Goal: Task Accomplishment & Management: Manage account settings

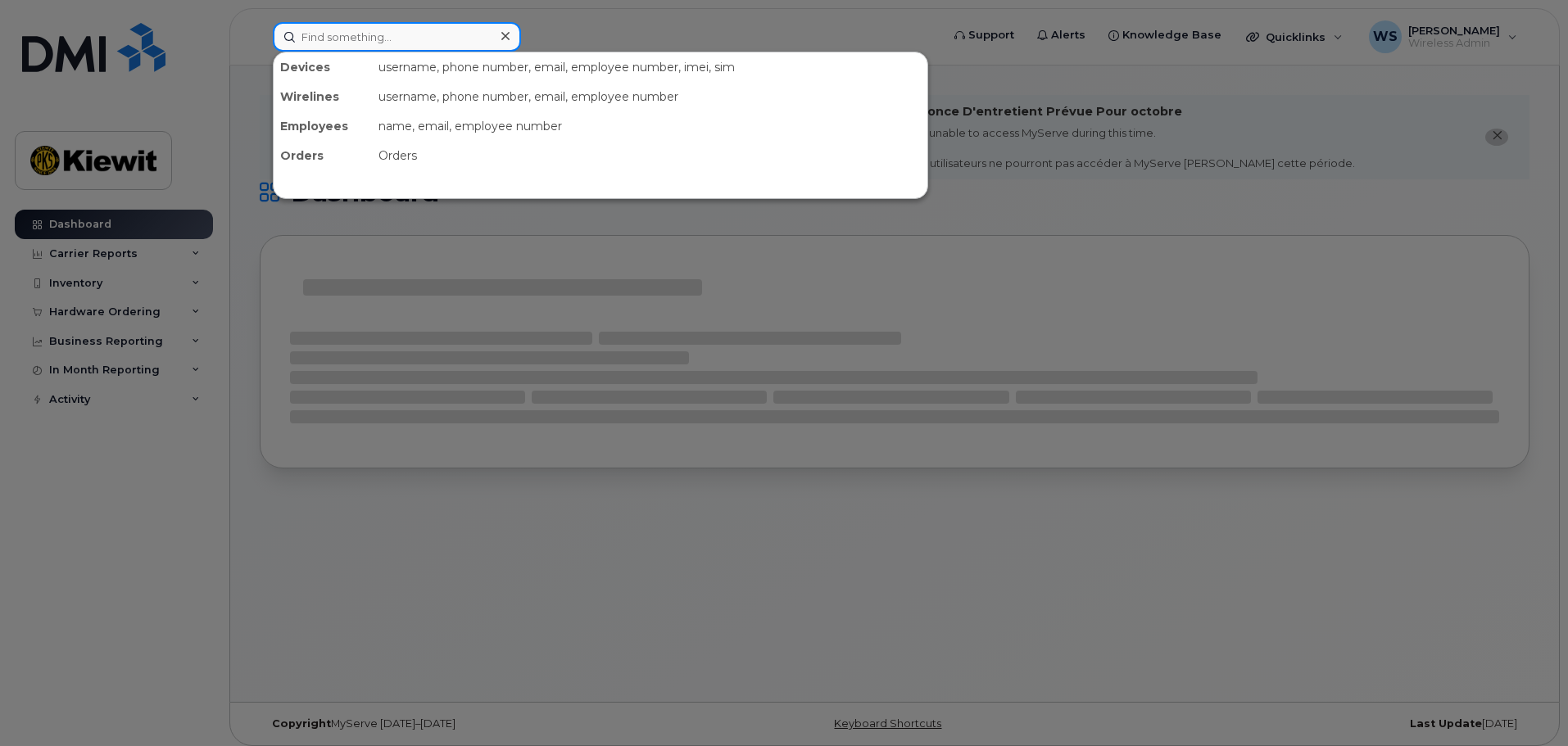
click at [377, 33] on input at bounding box center [397, 36] width 248 height 30
paste input "89302610206404128489"
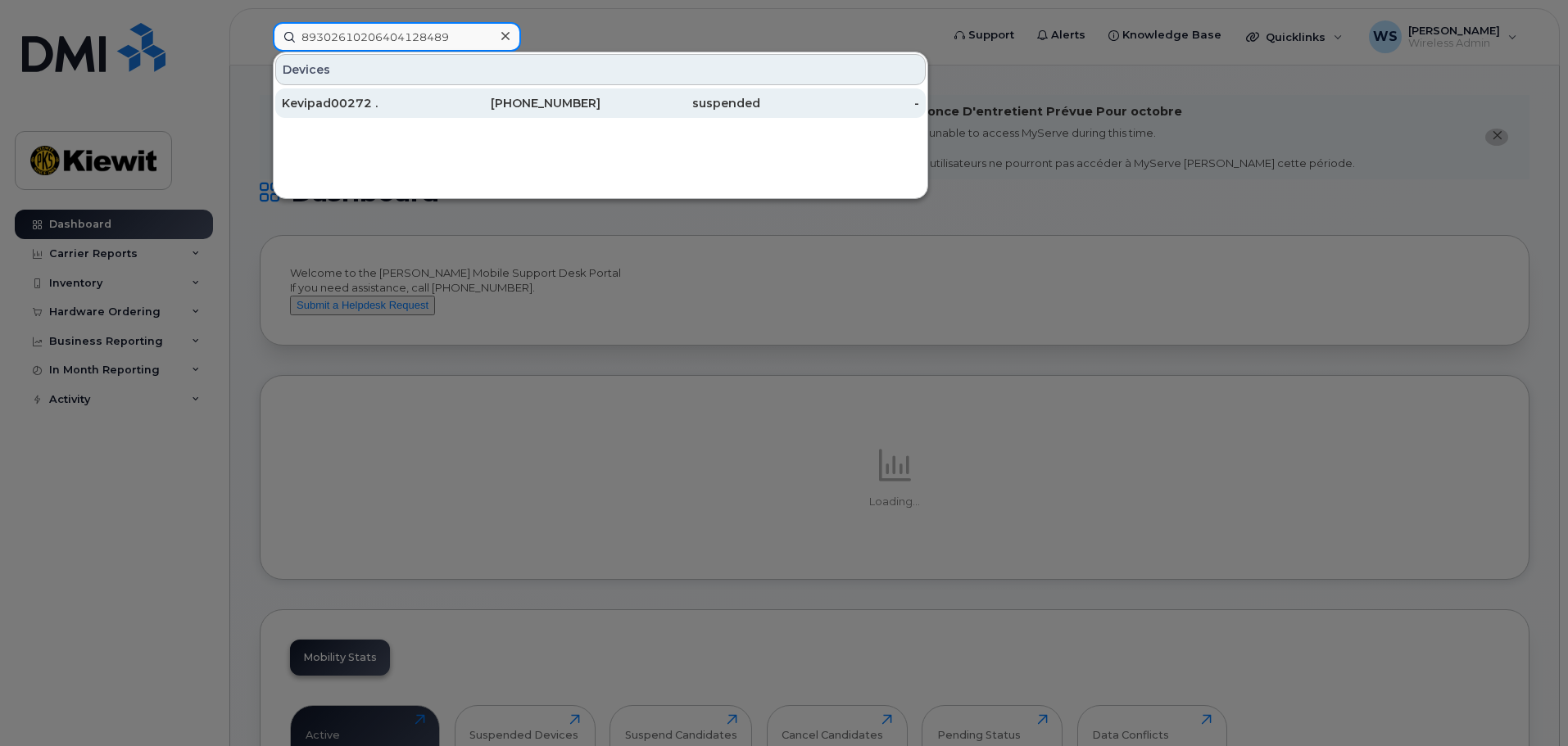
type input "89302610206404128489"
click at [358, 109] on div "Kevipad00272 ." at bounding box center [361, 103] width 160 height 16
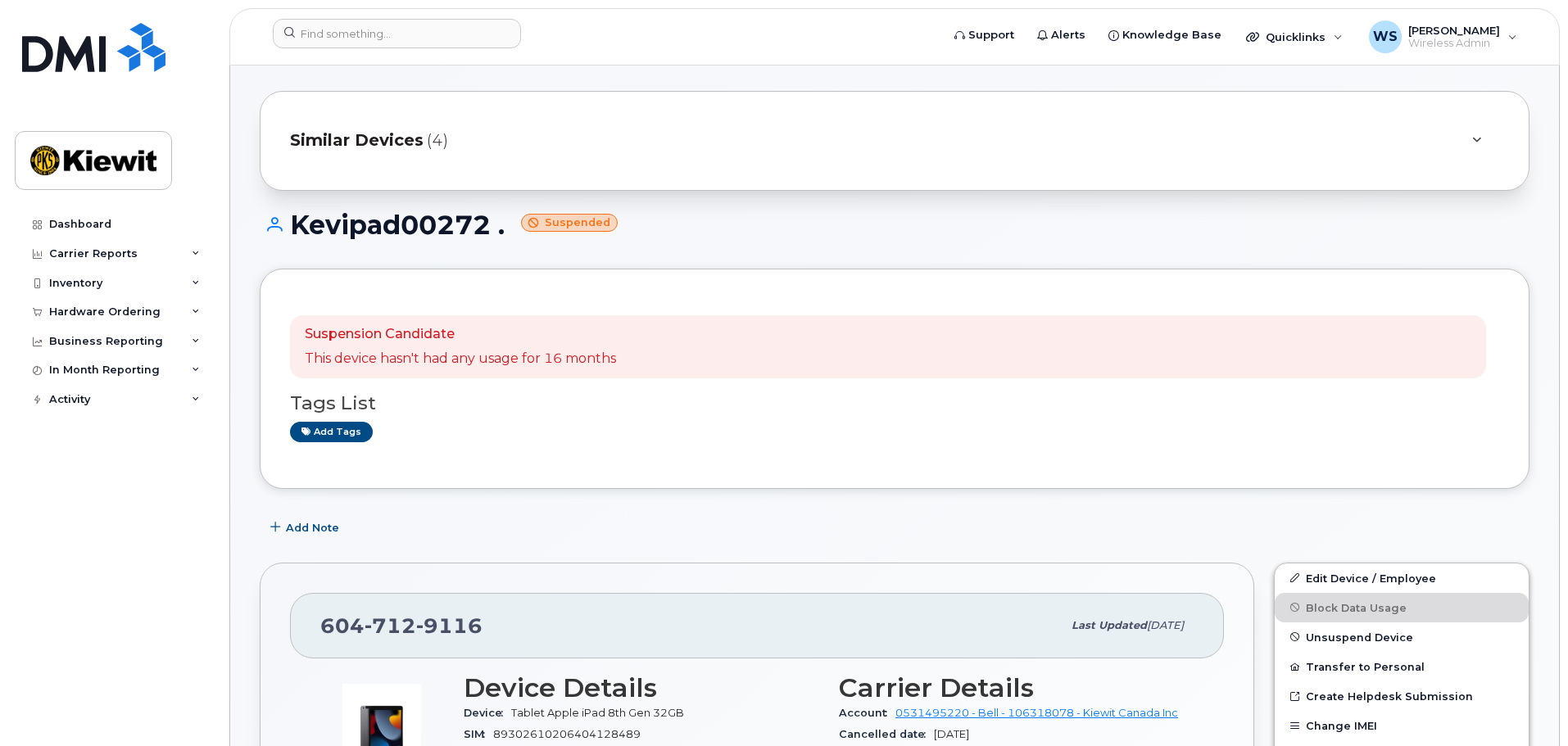
scroll to position [327, 0]
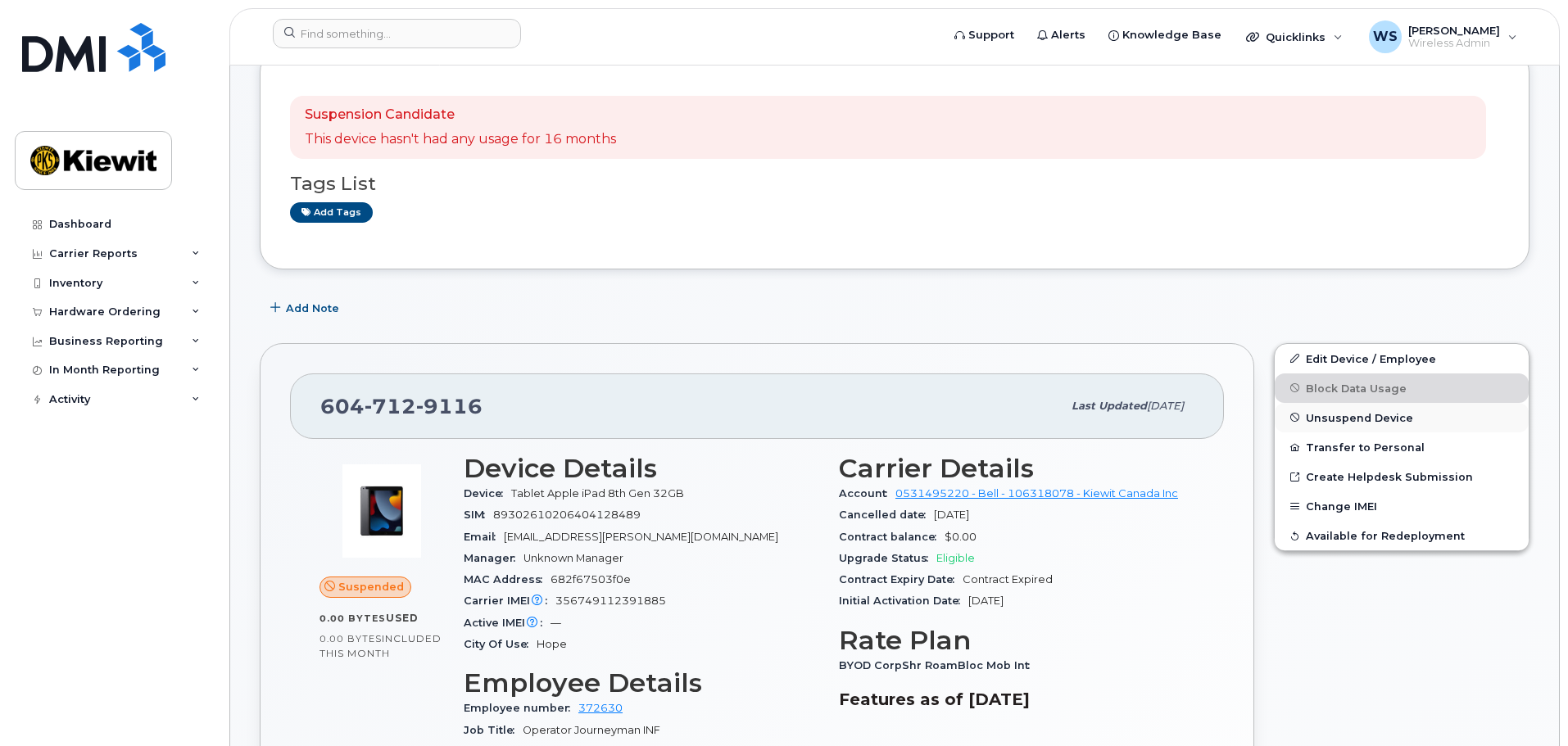
click at [1333, 424] on button "Unsuspend Device" at bounding box center [1401, 418] width 254 height 30
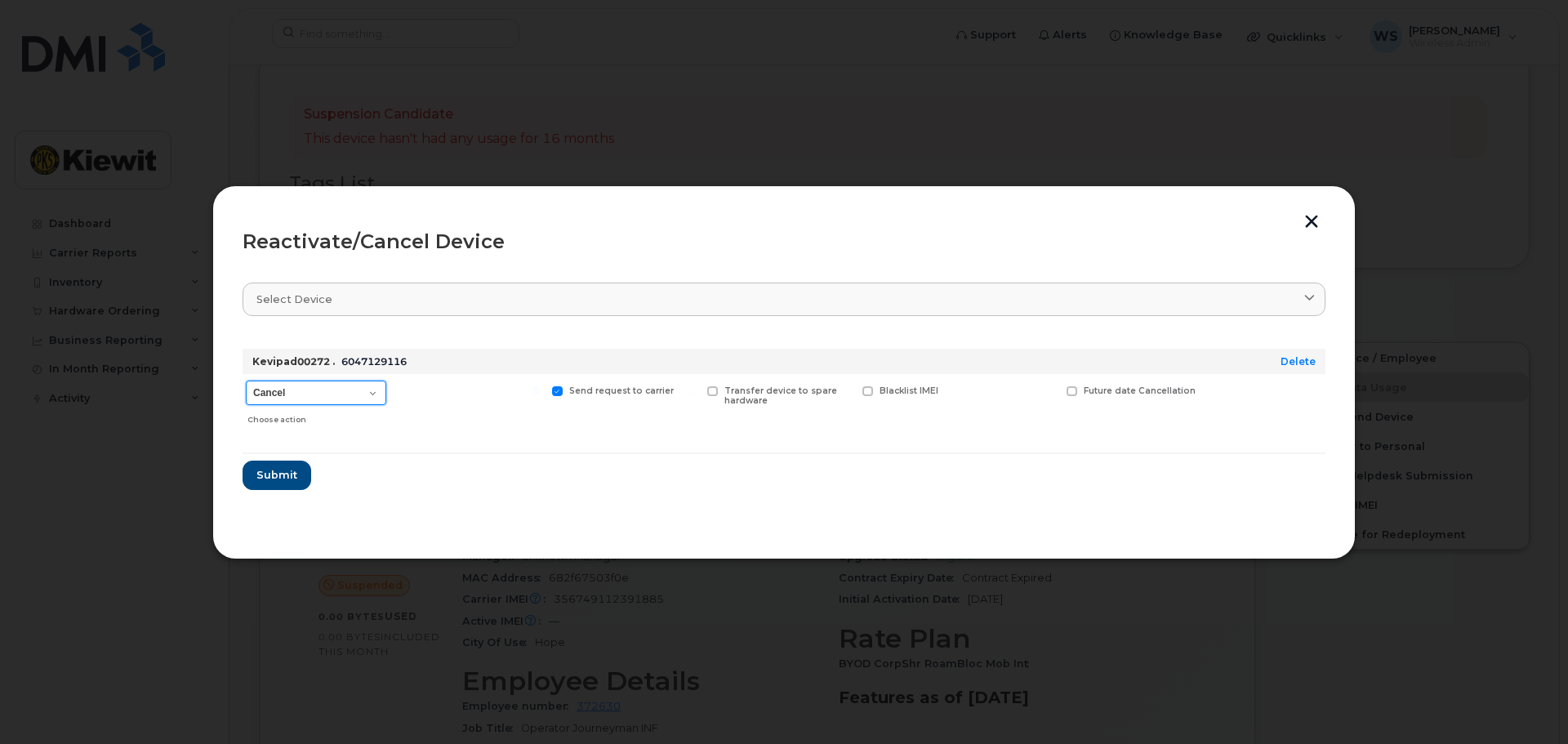
click at [342, 394] on select "Cancel Suspend - Extend Suspension Reactivate" at bounding box center [315, 392] width 140 height 24
select select "[object Object]"
click at [246, 380] on select "Cancel Suspend - Extend Suspension Reactivate" at bounding box center [315, 392] width 140 height 24
click at [275, 482] on span "Submit" at bounding box center [276, 475] width 41 height 15
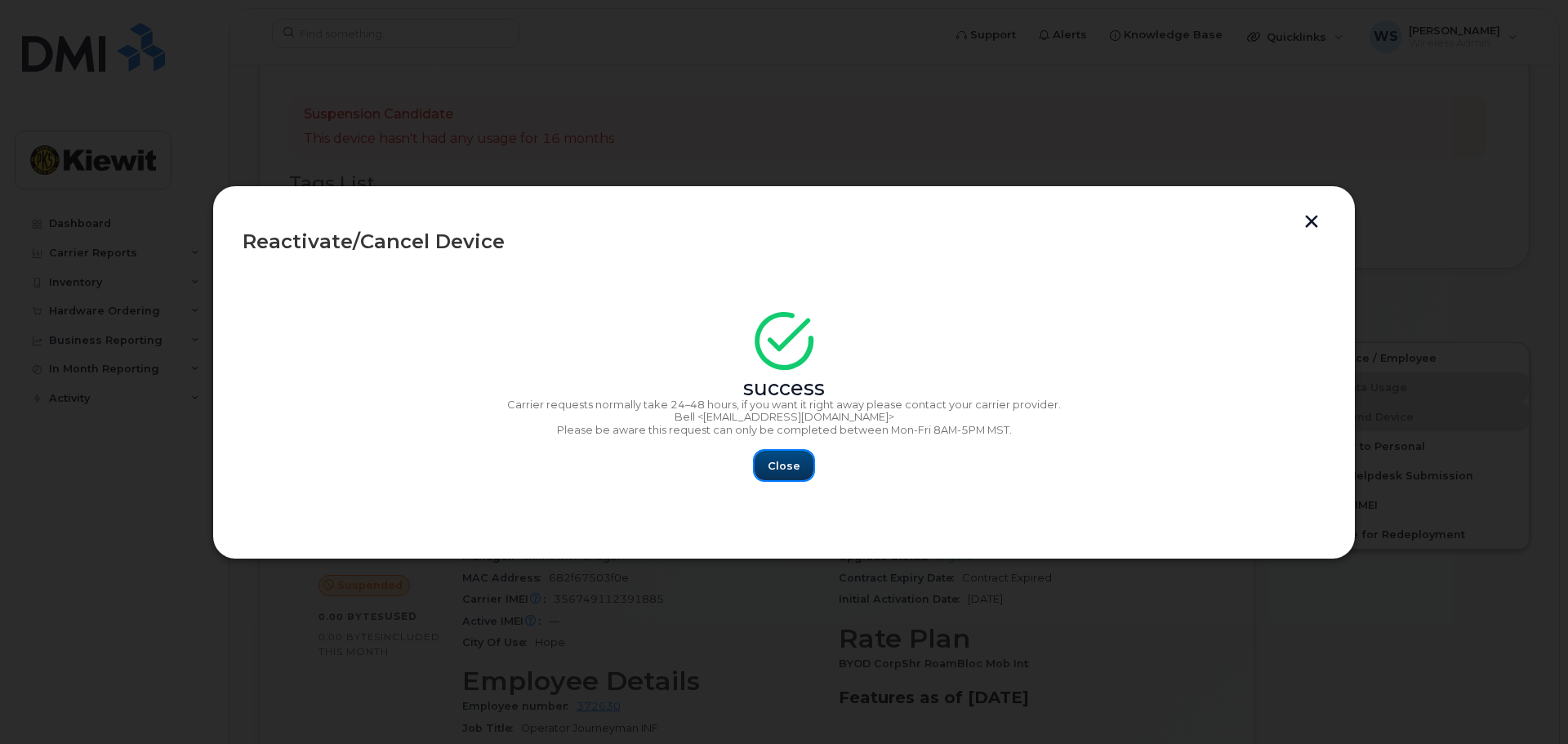
click at [776, 460] on span "Close" at bounding box center [783, 465] width 33 height 15
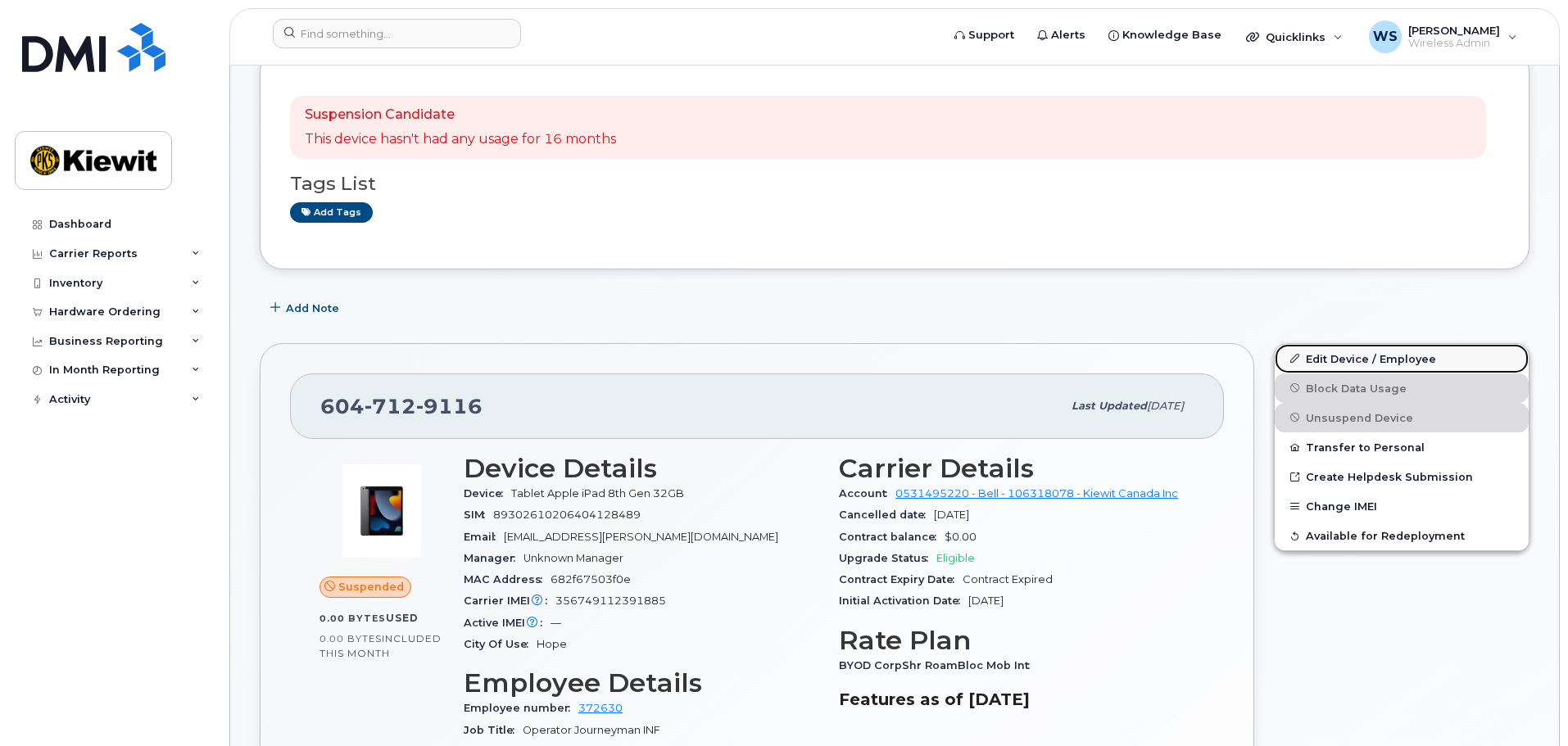
click at [1360, 358] on link "Edit Device / Employee" at bounding box center [1401, 359] width 254 height 30
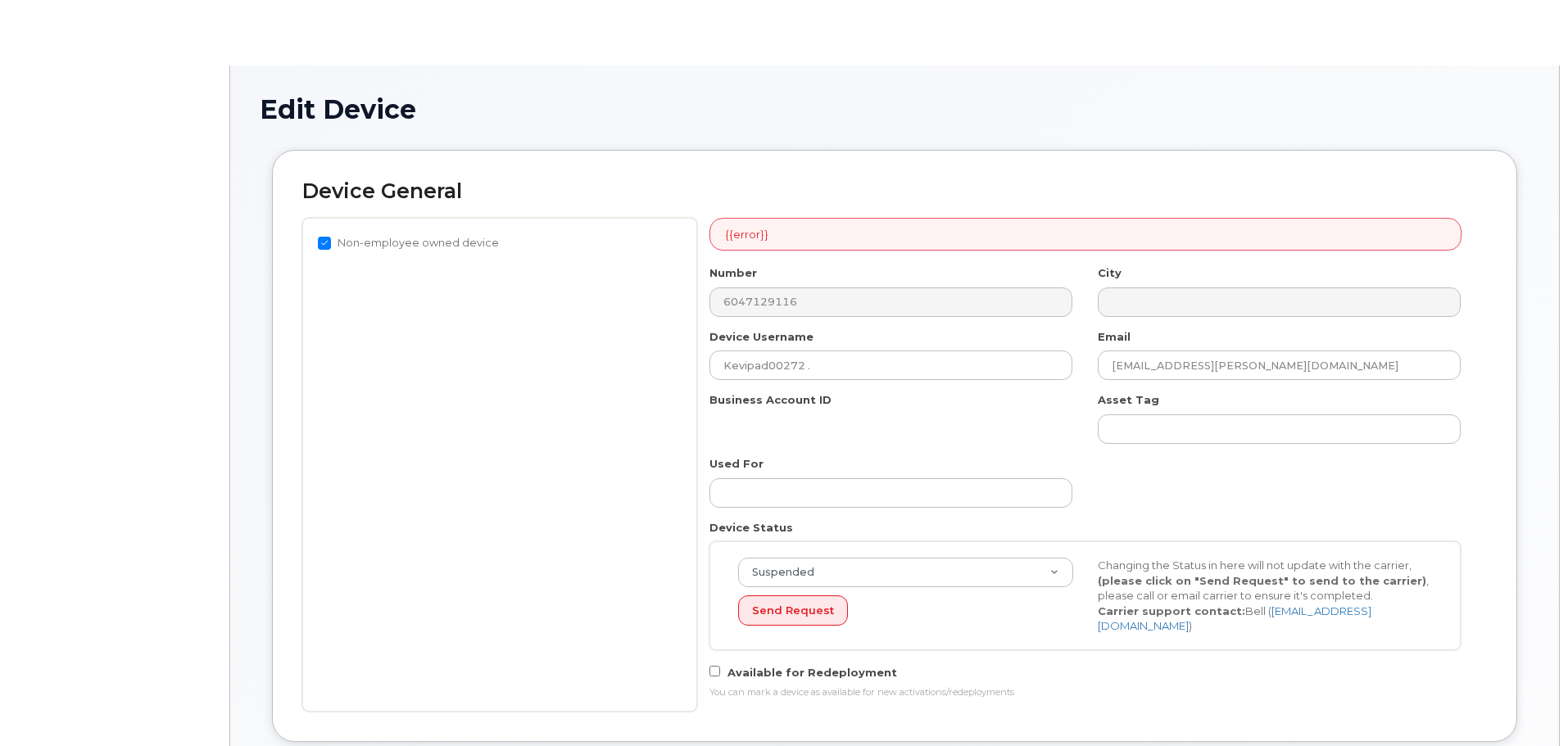
select select "14059"
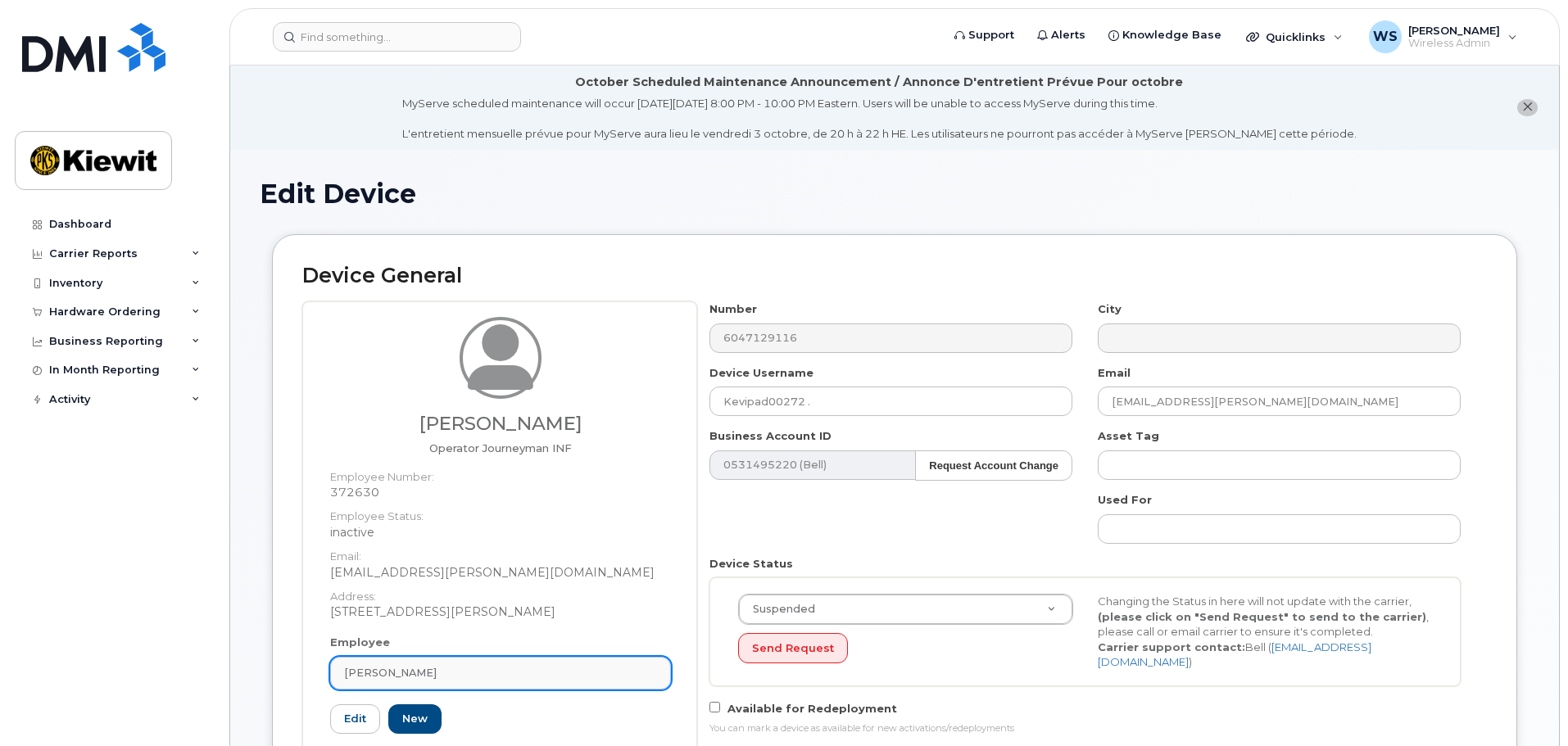
click at [483, 677] on div "[PERSON_NAME]" at bounding box center [500, 673] width 313 height 15
paste input "225886"
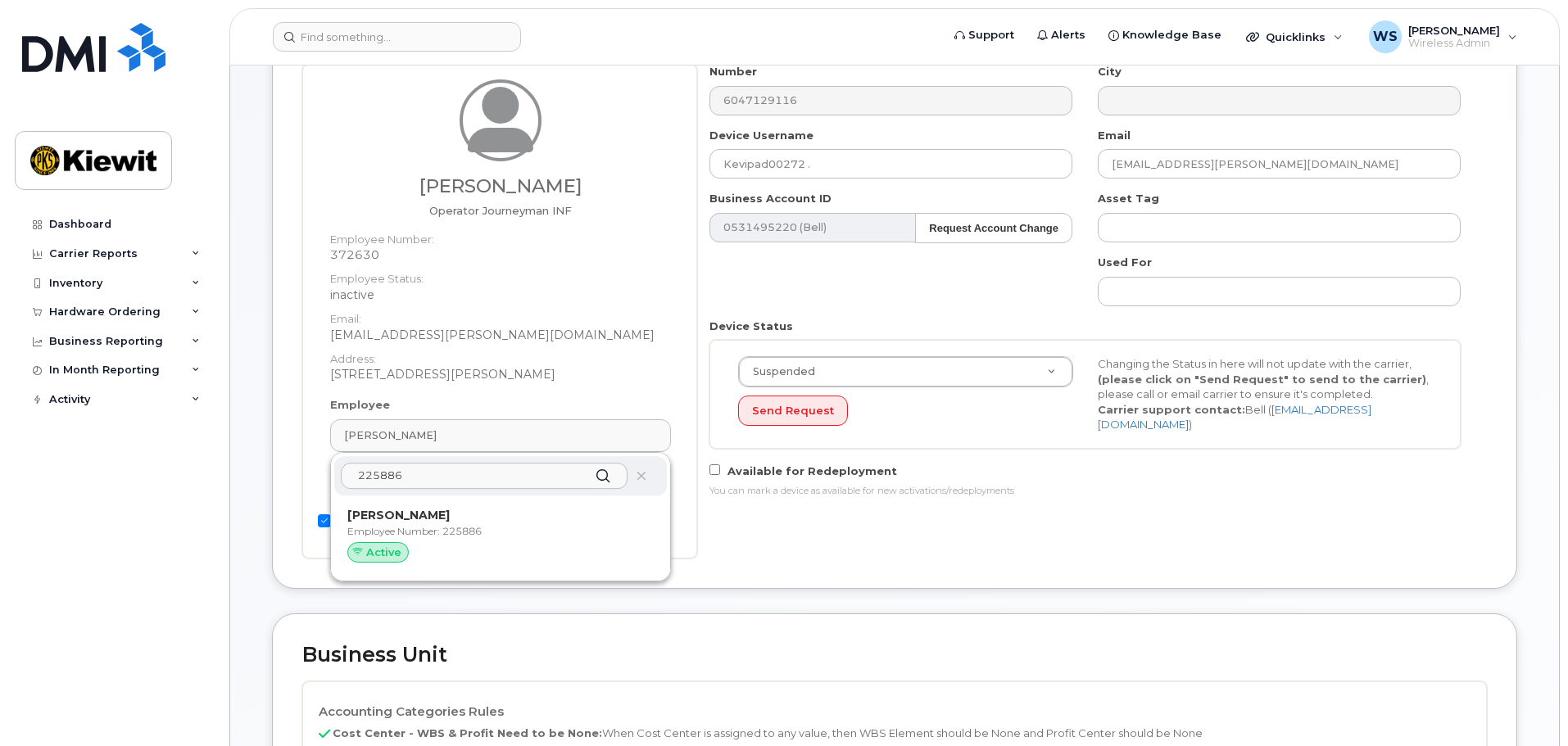
scroll to position [246, 0]
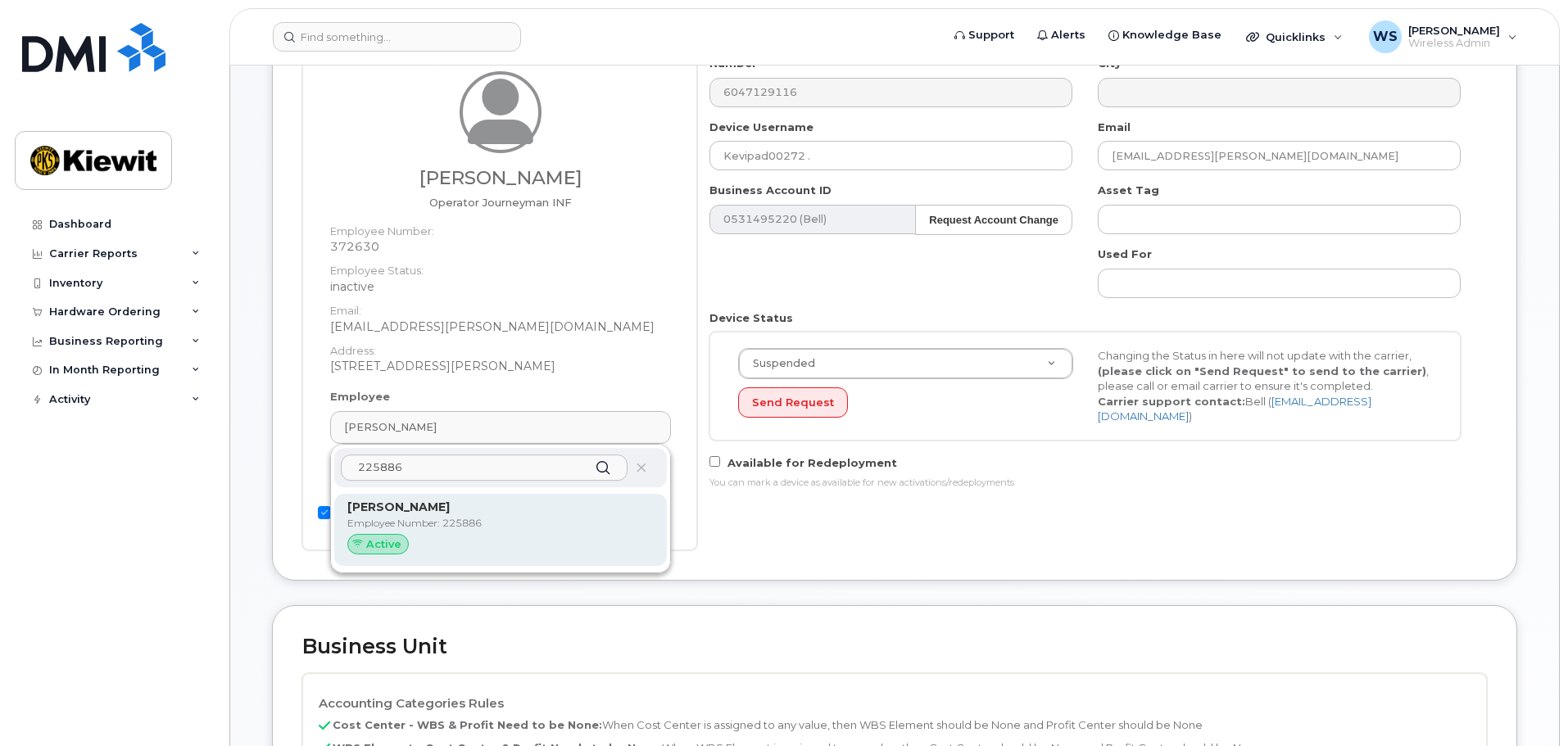
type input "225886"
click at [493, 540] on div "Active" at bounding box center [500, 544] width 306 height 21
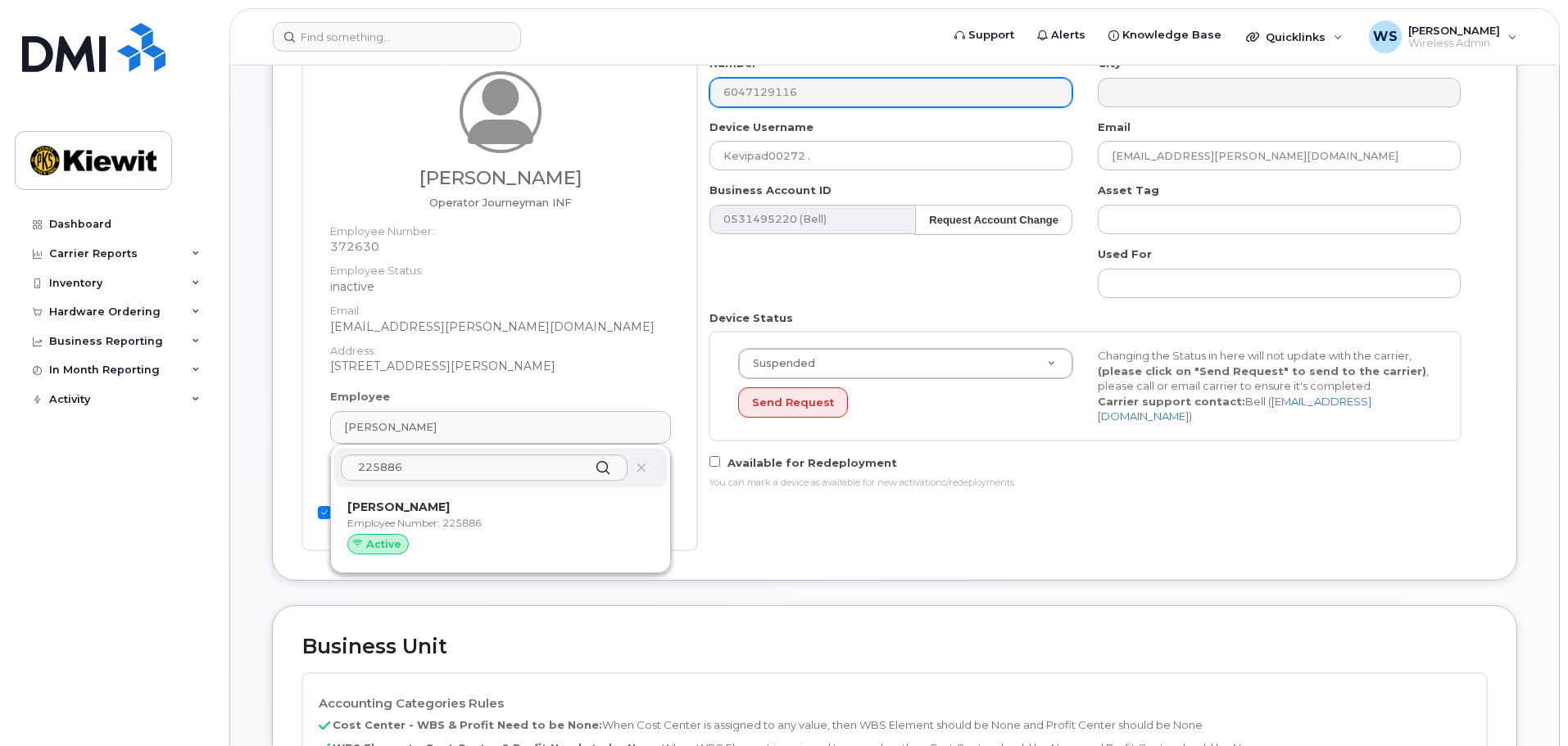
type input "[PERSON_NAME]"
type input "[PERSON_NAME][EMAIL_ADDRESS][PERSON_NAME][PERSON_NAME][DOMAIN_NAME]"
type input "225886"
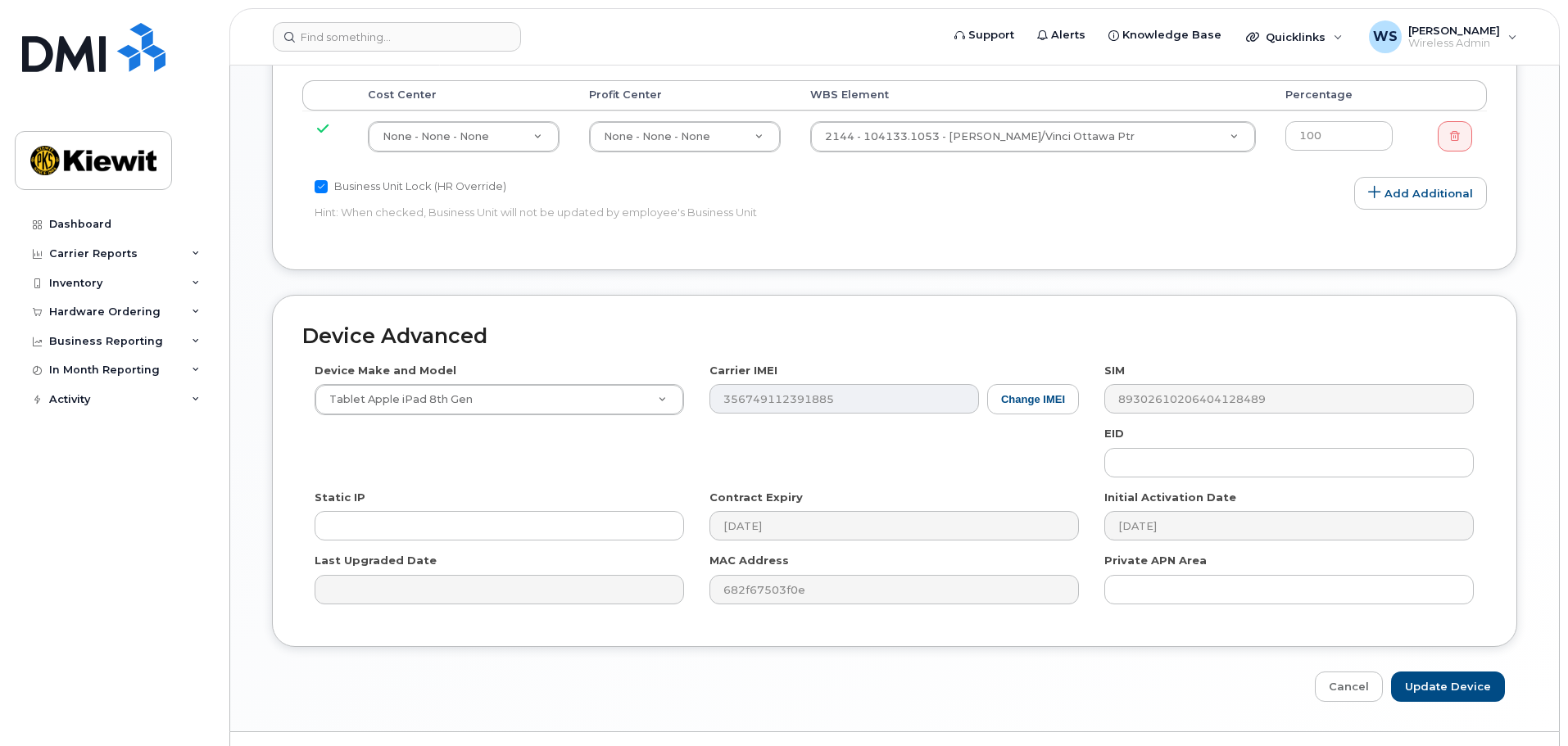
scroll to position [1008, 0]
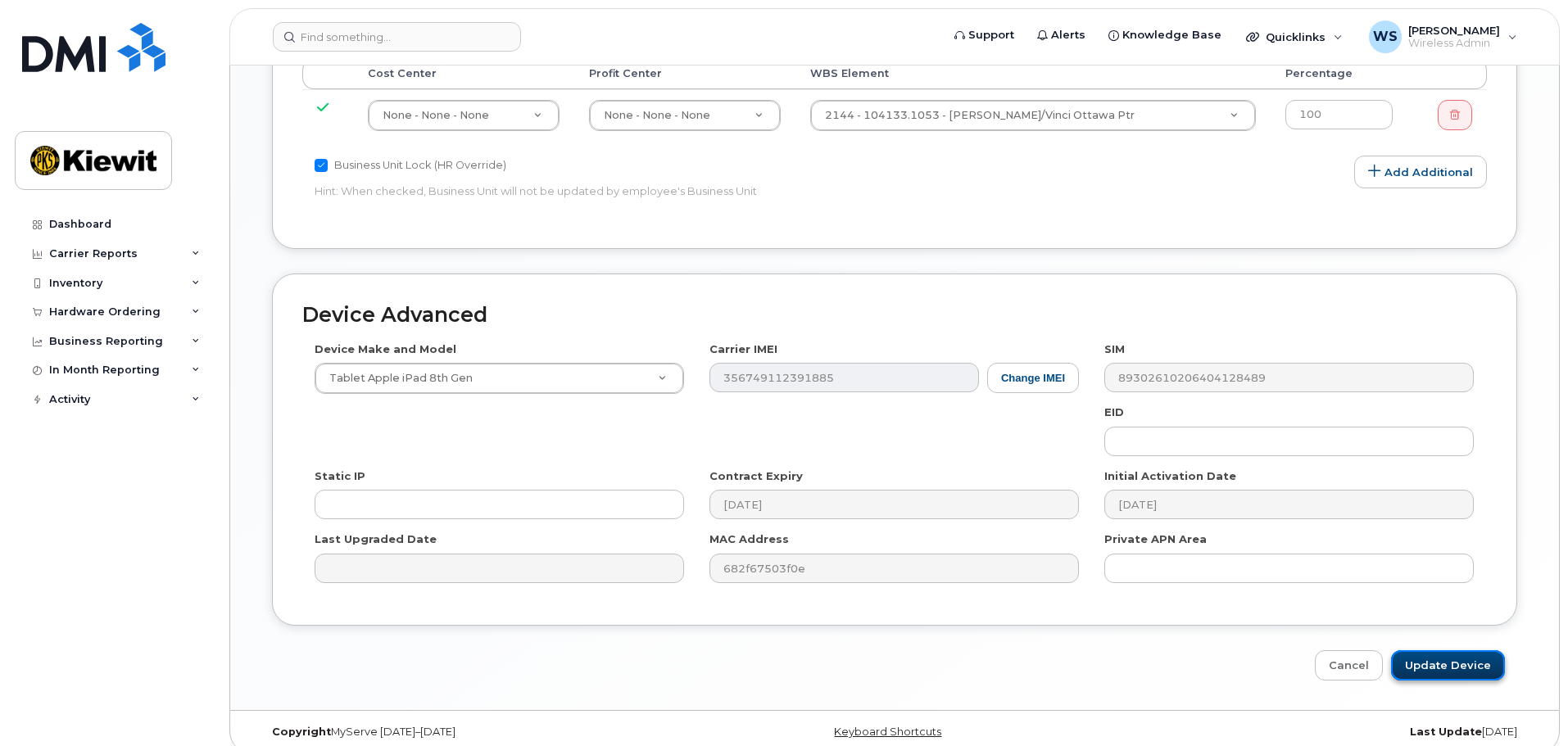
click at [1422, 654] on input "Update Device" at bounding box center [1447, 666] width 114 height 30
type input "Saving..."
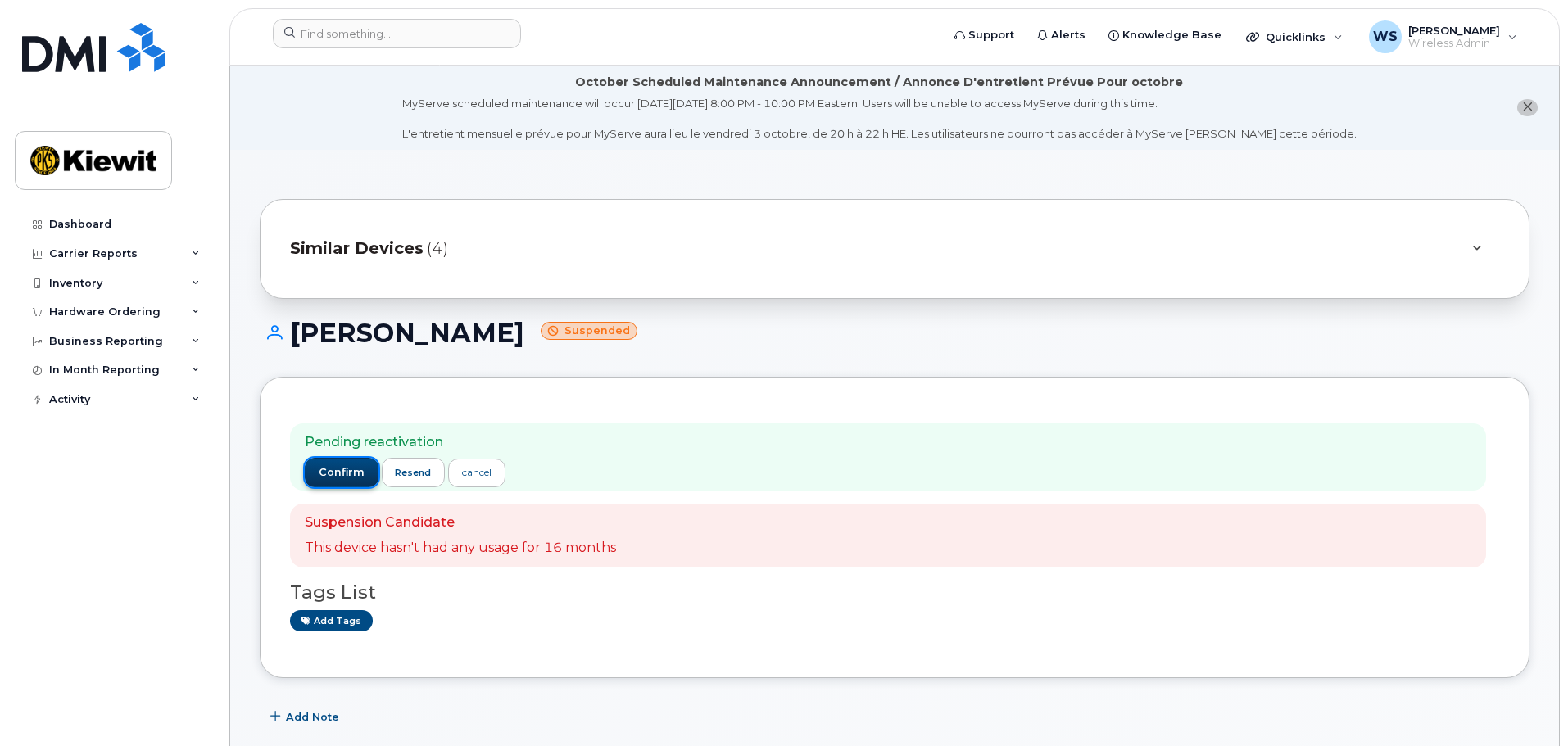
click at [359, 471] on span "confirm" at bounding box center [342, 472] width 46 height 14
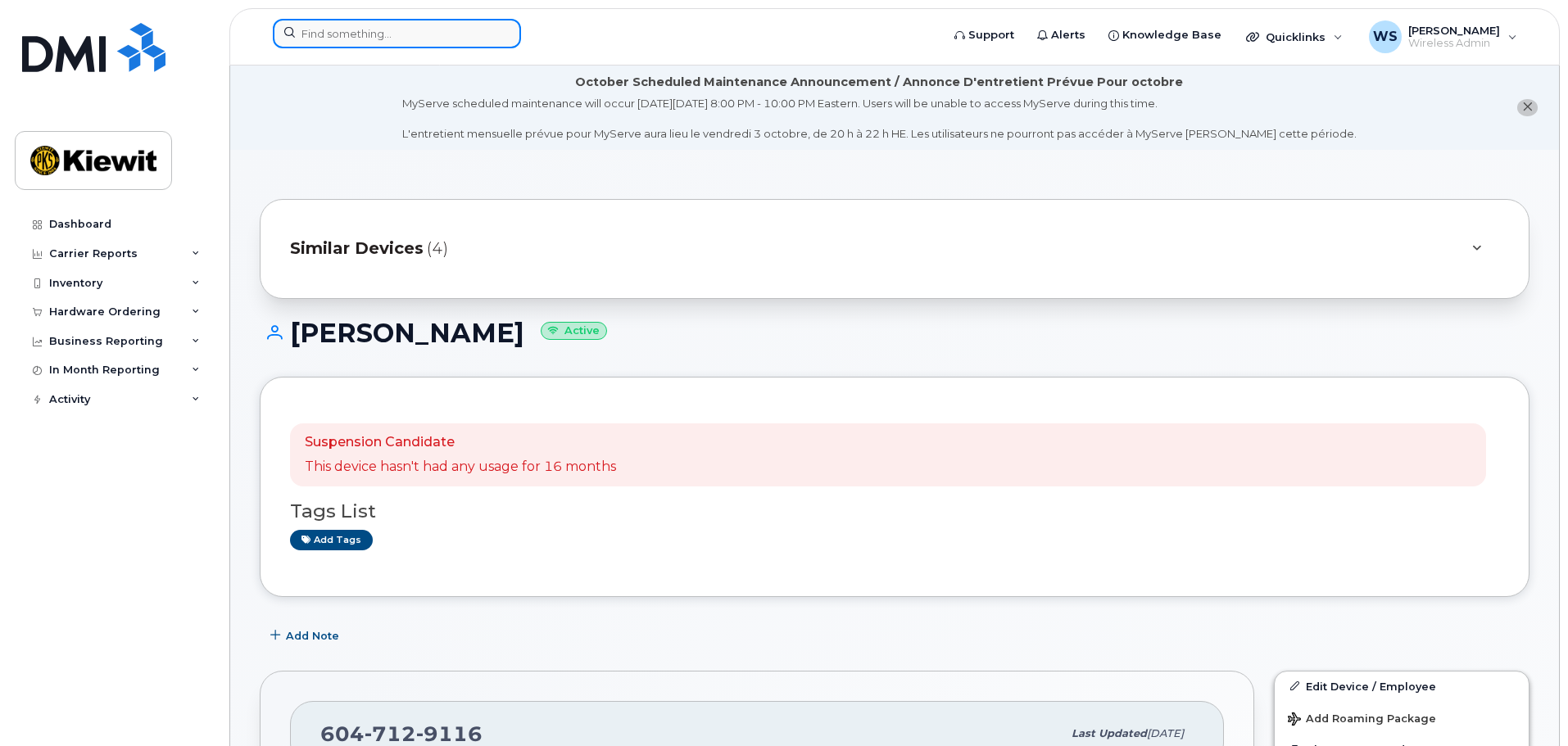
click at [386, 40] on input at bounding box center [397, 33] width 248 height 30
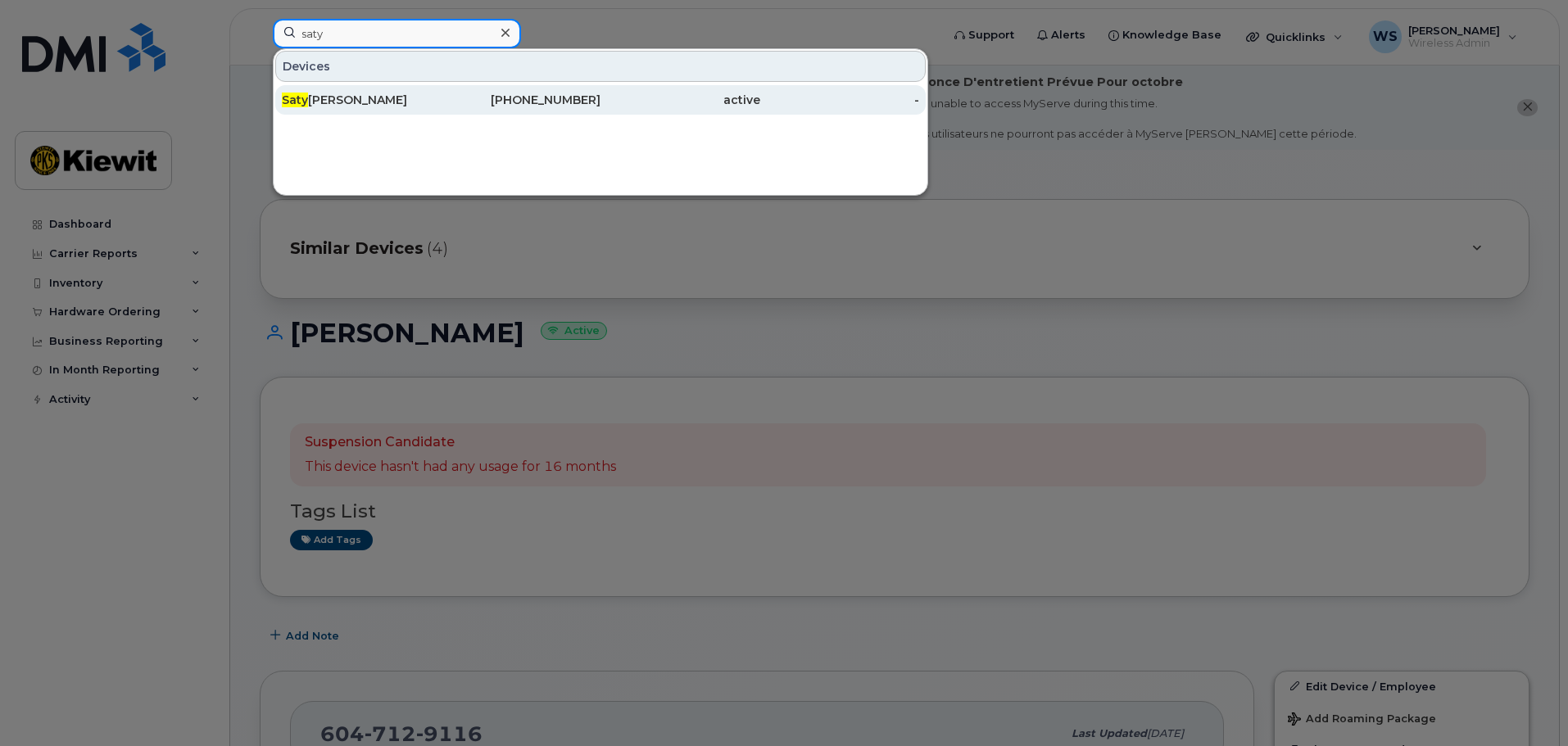
type input "saty"
click at [380, 114] on div "Saty [PERSON_NAME]" at bounding box center [361, 100] width 160 height 30
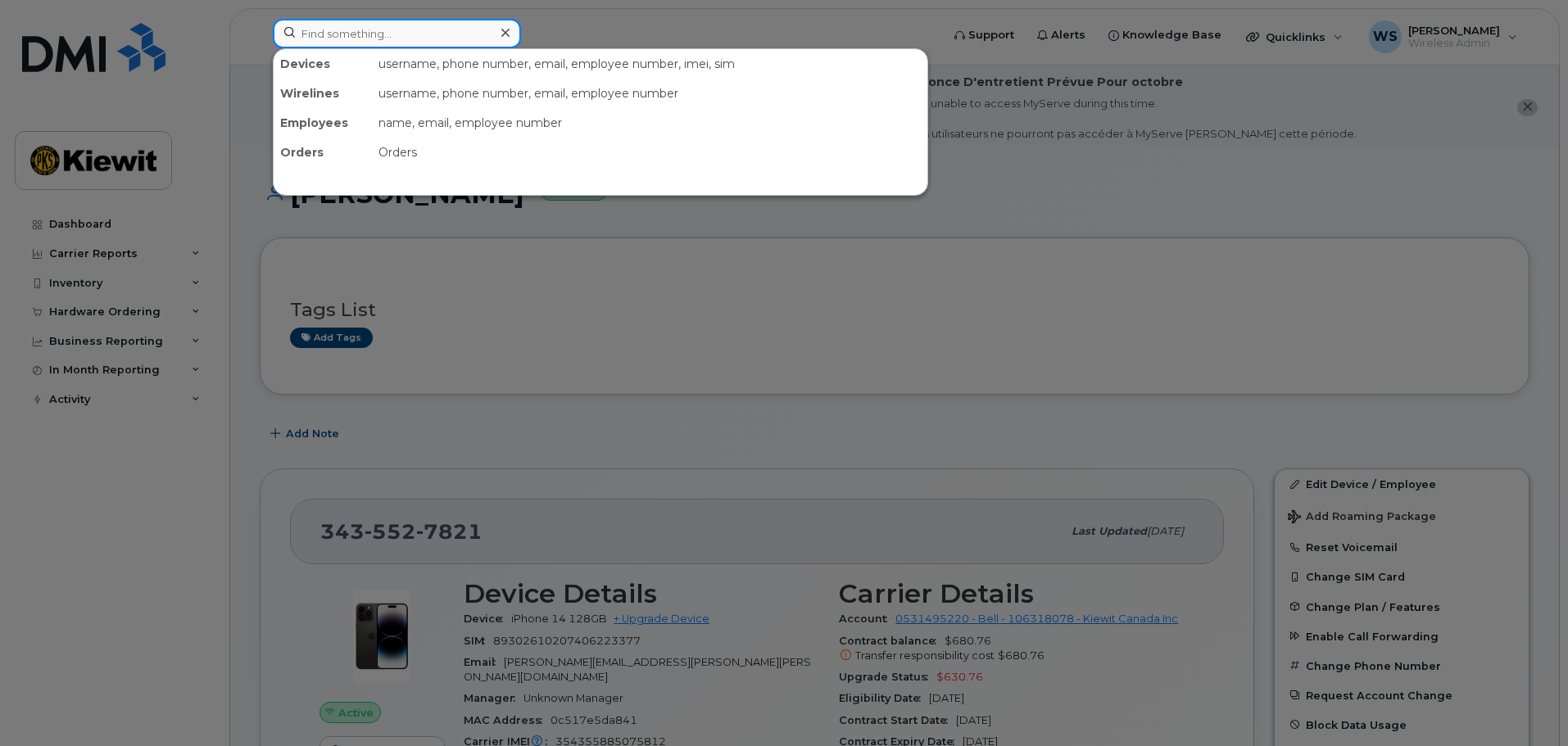
click at [322, 41] on input at bounding box center [397, 33] width 248 height 30
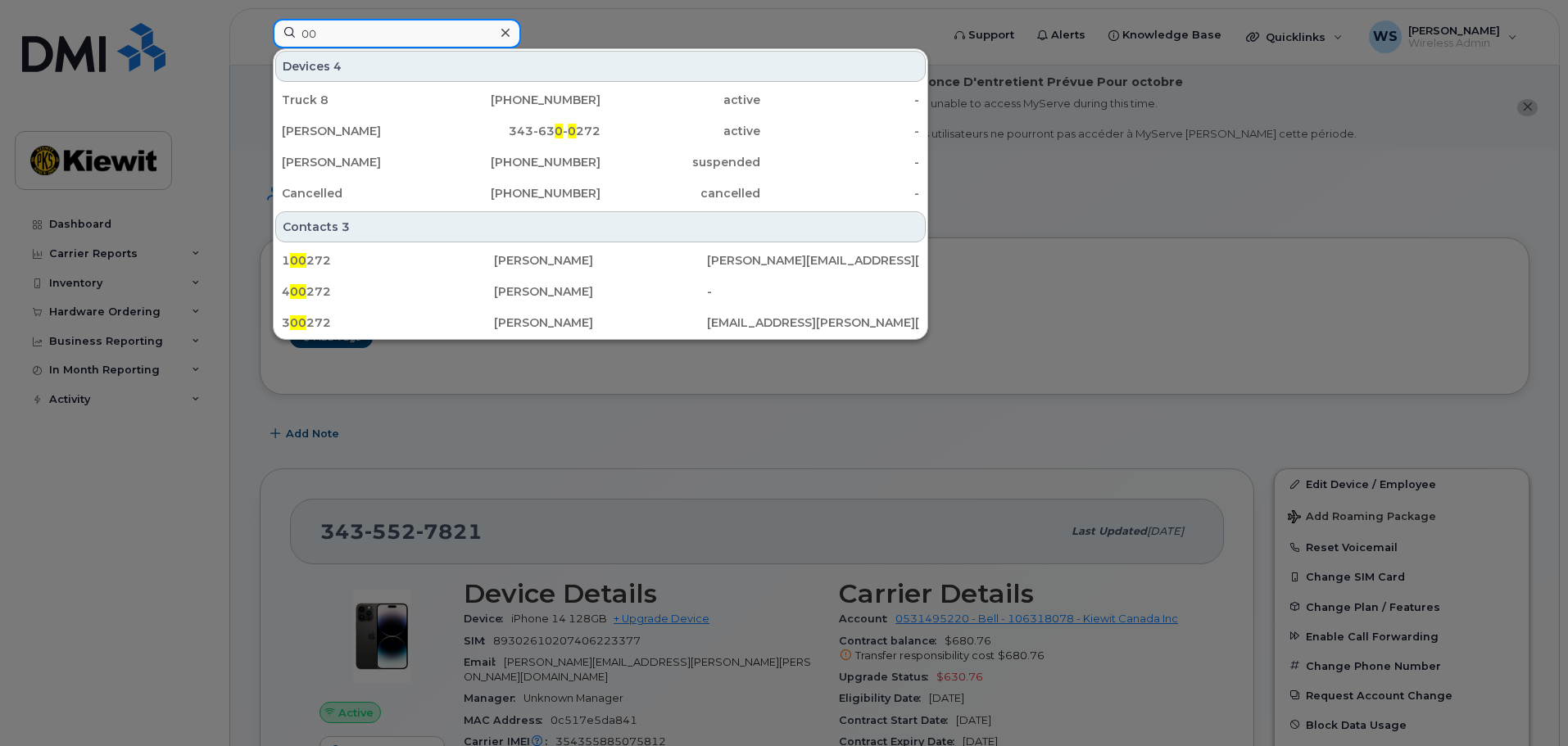
type input "0"
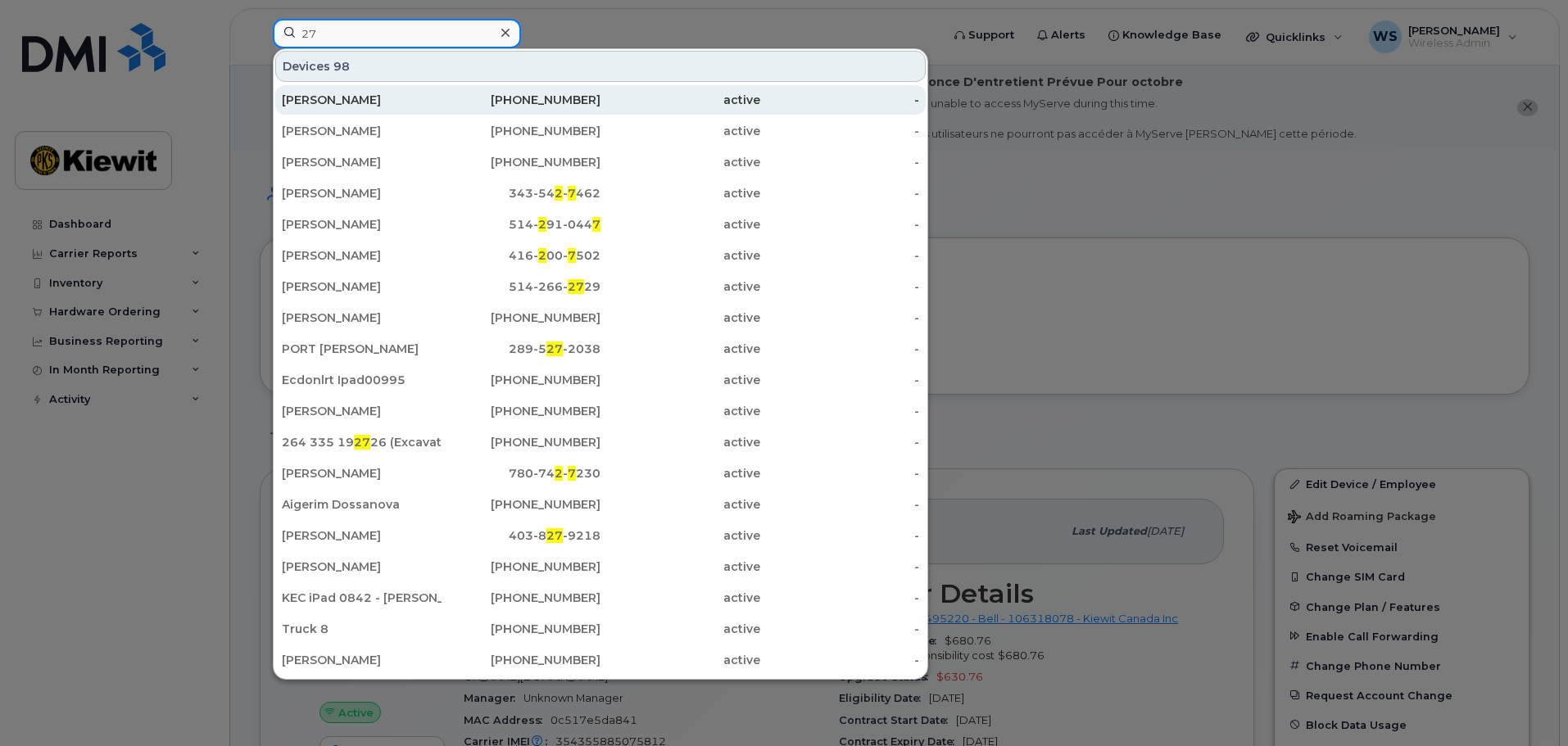
type input "2"
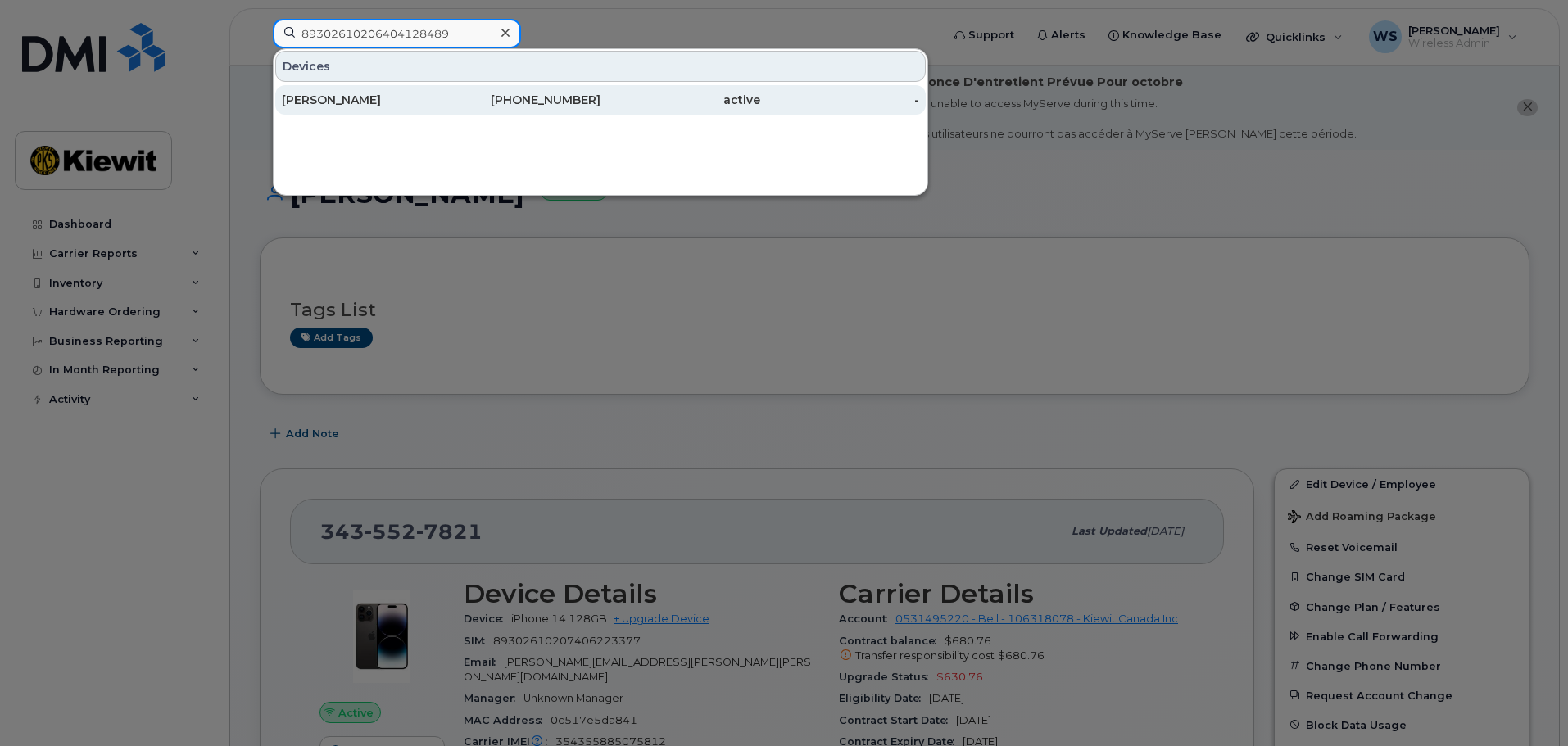
type input "89302610206404128489"
click at [575, 100] on div "604-712-9116" at bounding box center [521, 100] width 160 height 16
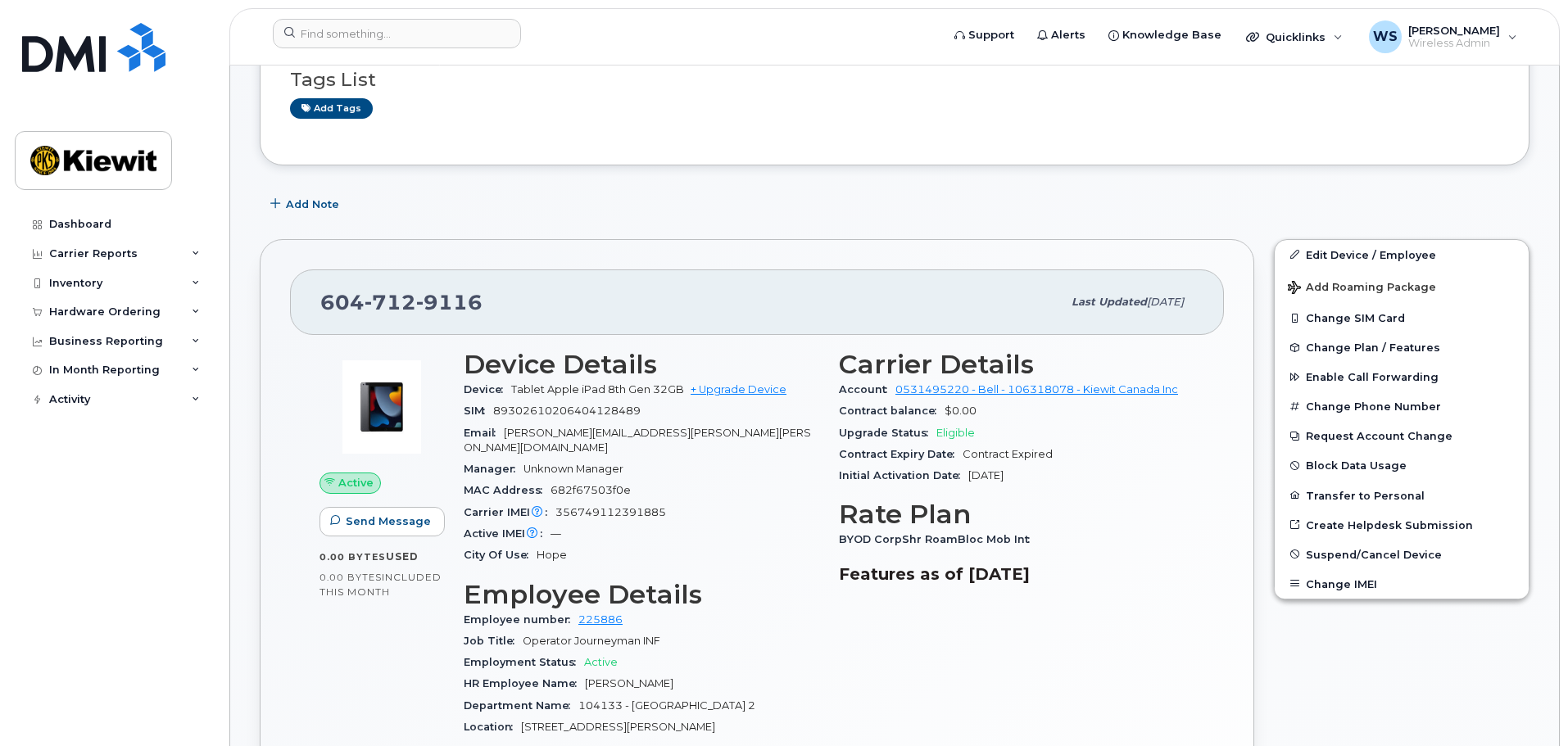
scroll to position [491, 0]
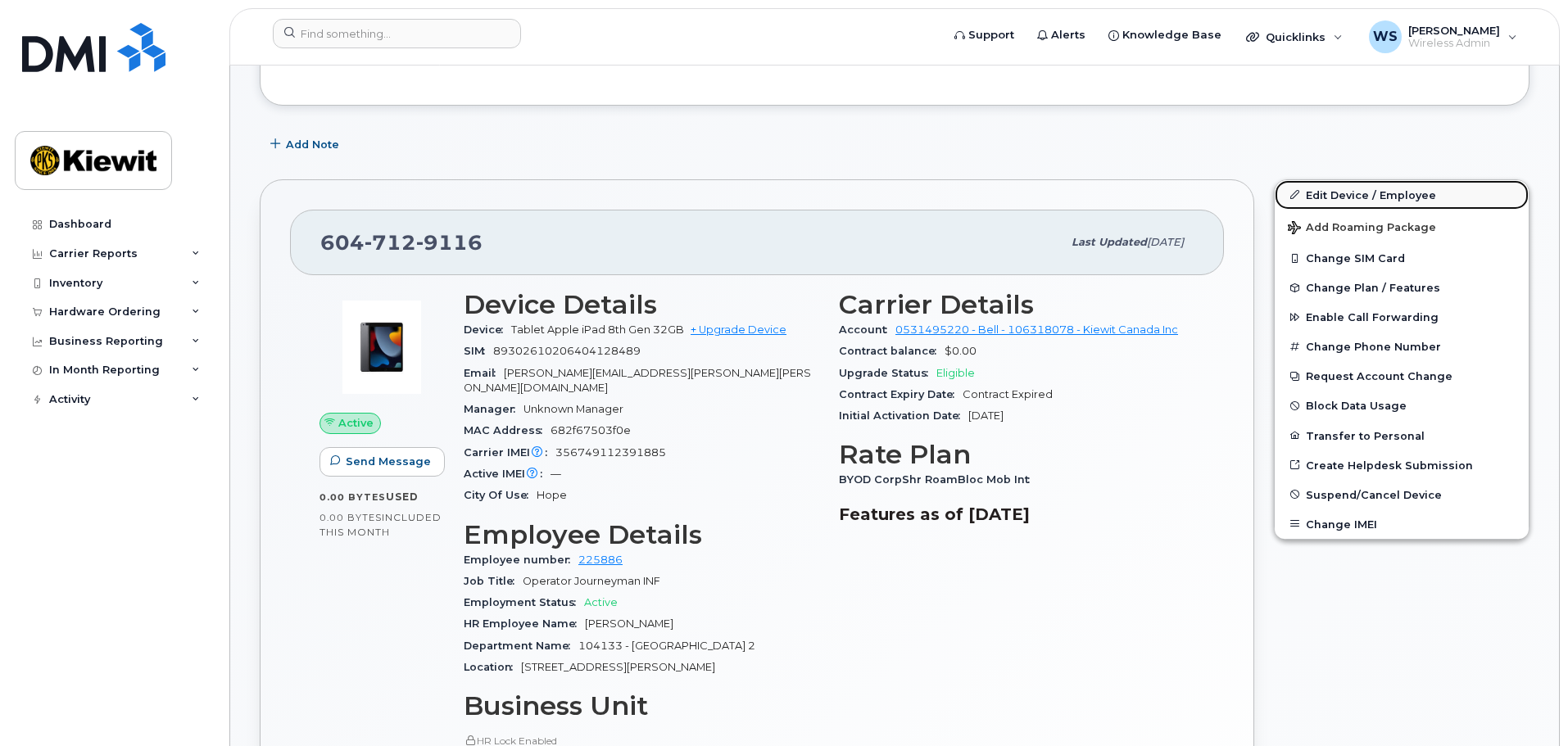
click at [1333, 192] on link "Edit Device / Employee" at bounding box center [1401, 195] width 254 height 30
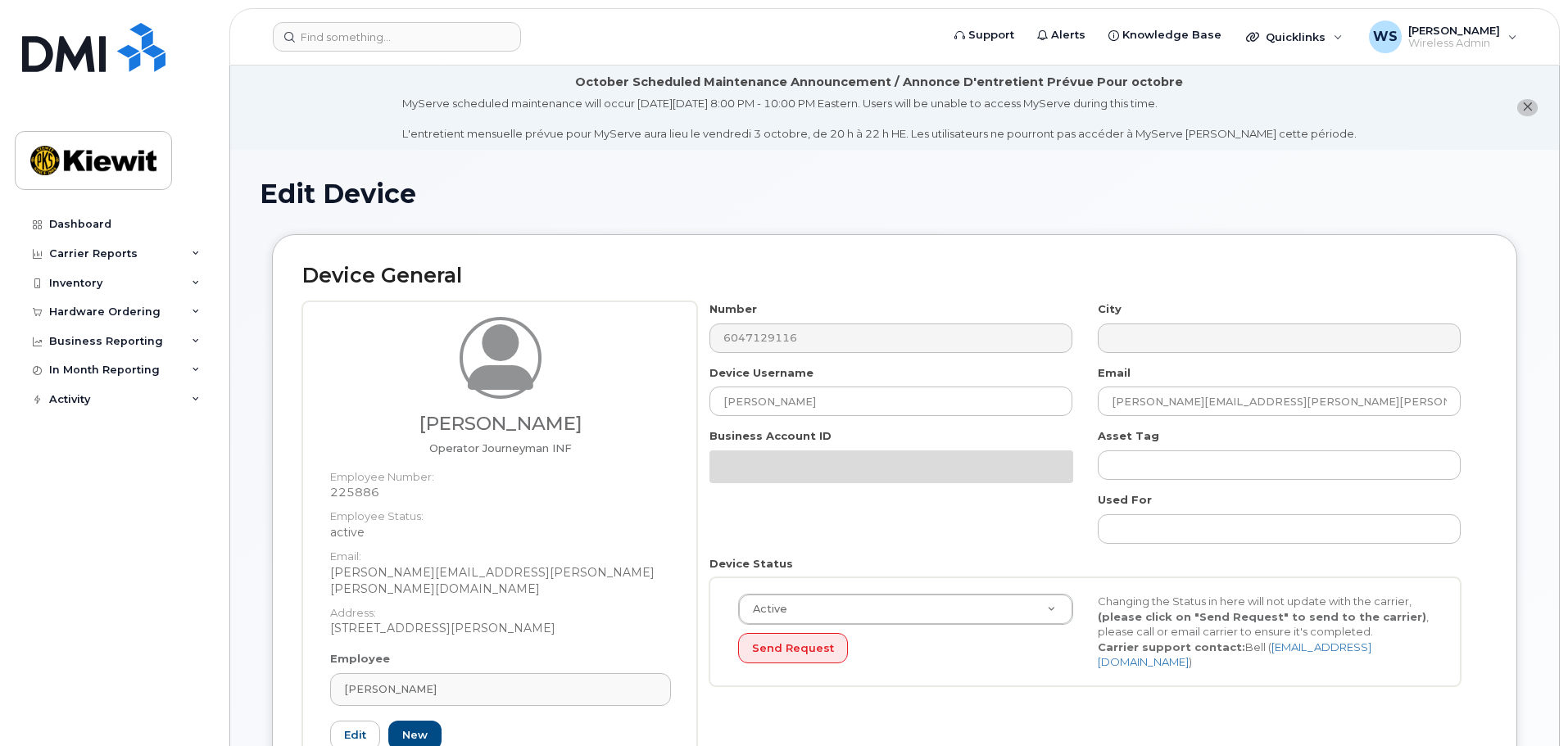
select select "14059"
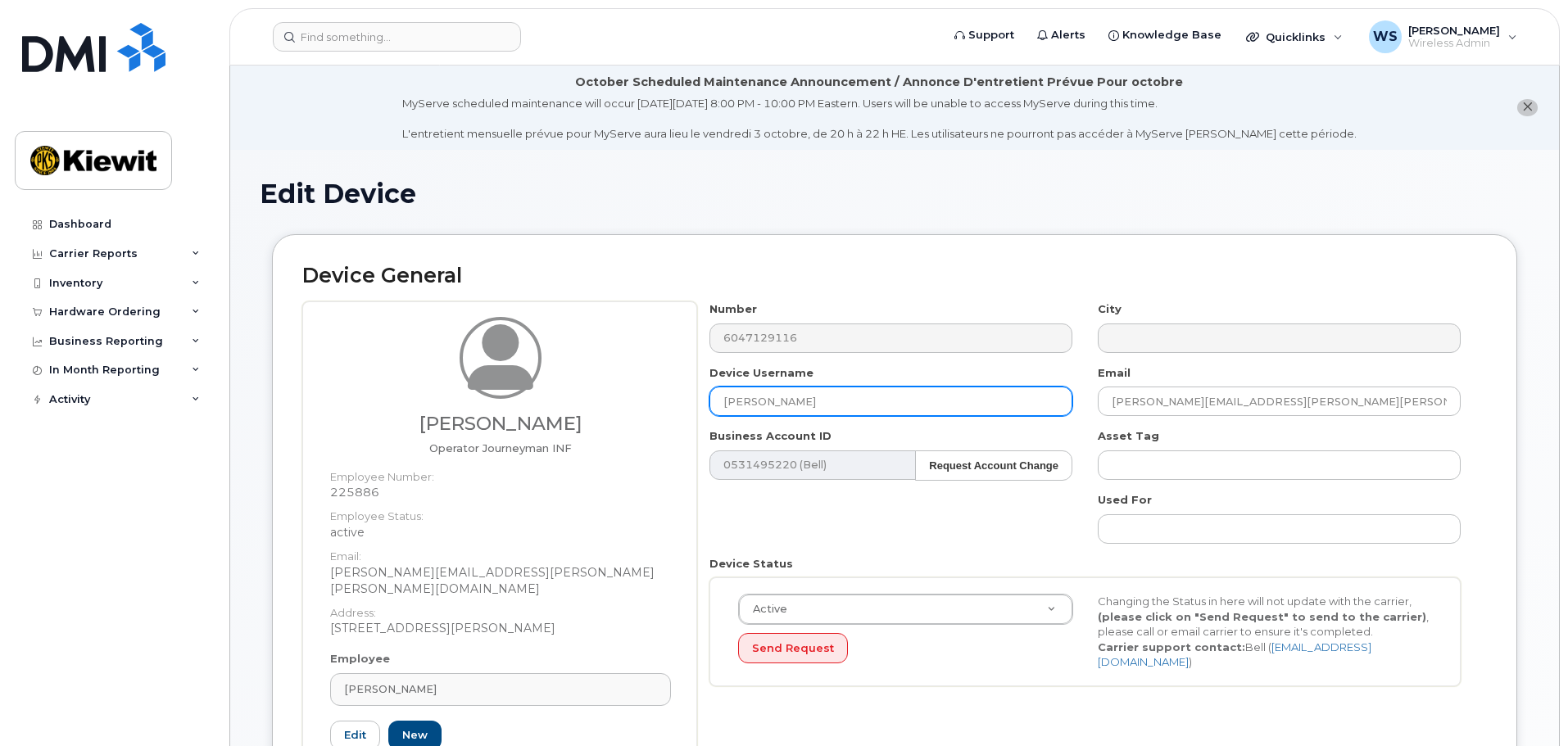
click at [910, 406] on input "[PERSON_NAME]" at bounding box center [891, 401] width 363 height 30
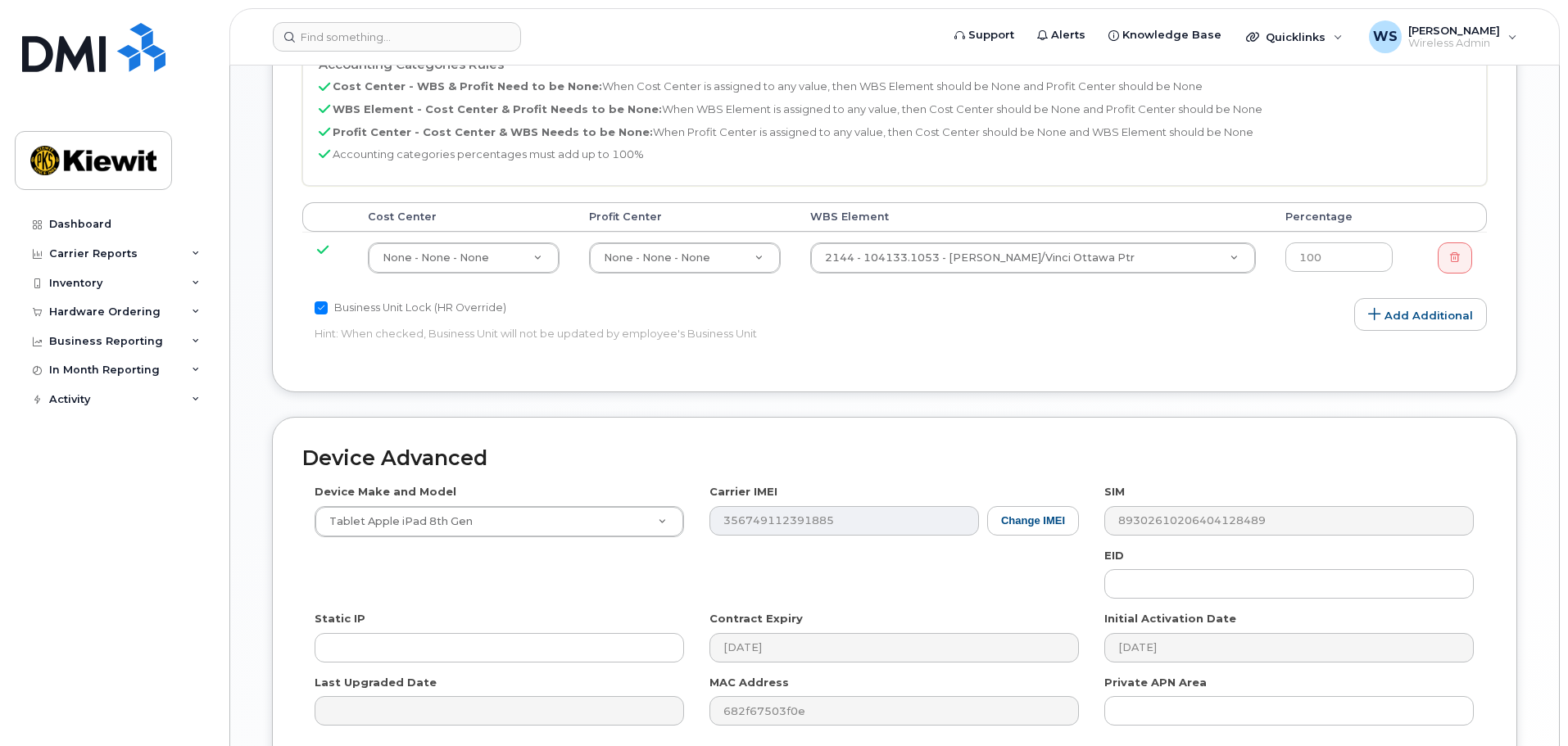
scroll to position [1044, 0]
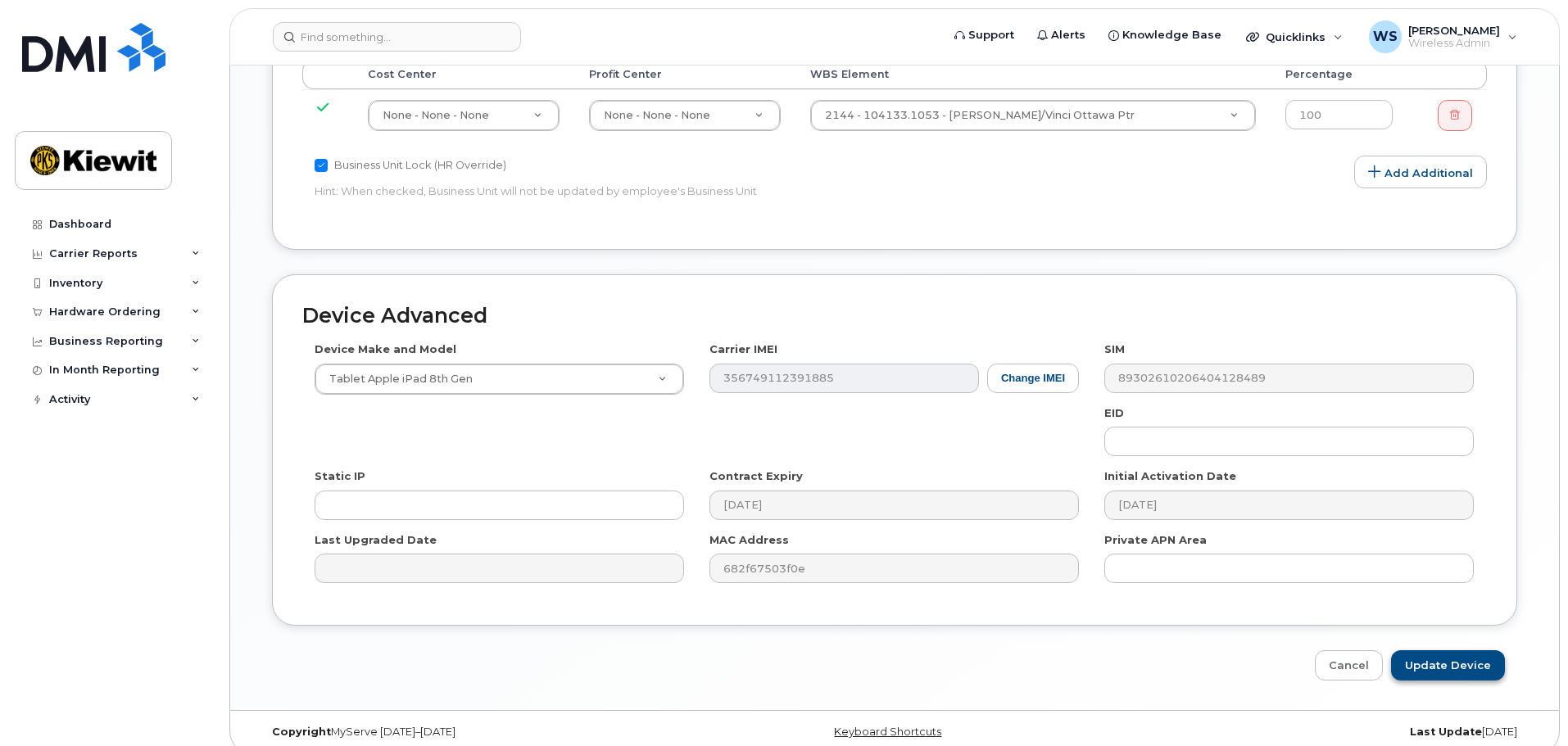
type input "Stagetwo LRT-00272"
click at [1444, 654] on input "Update Device" at bounding box center [1447, 666] width 114 height 30
type input "Saving..."
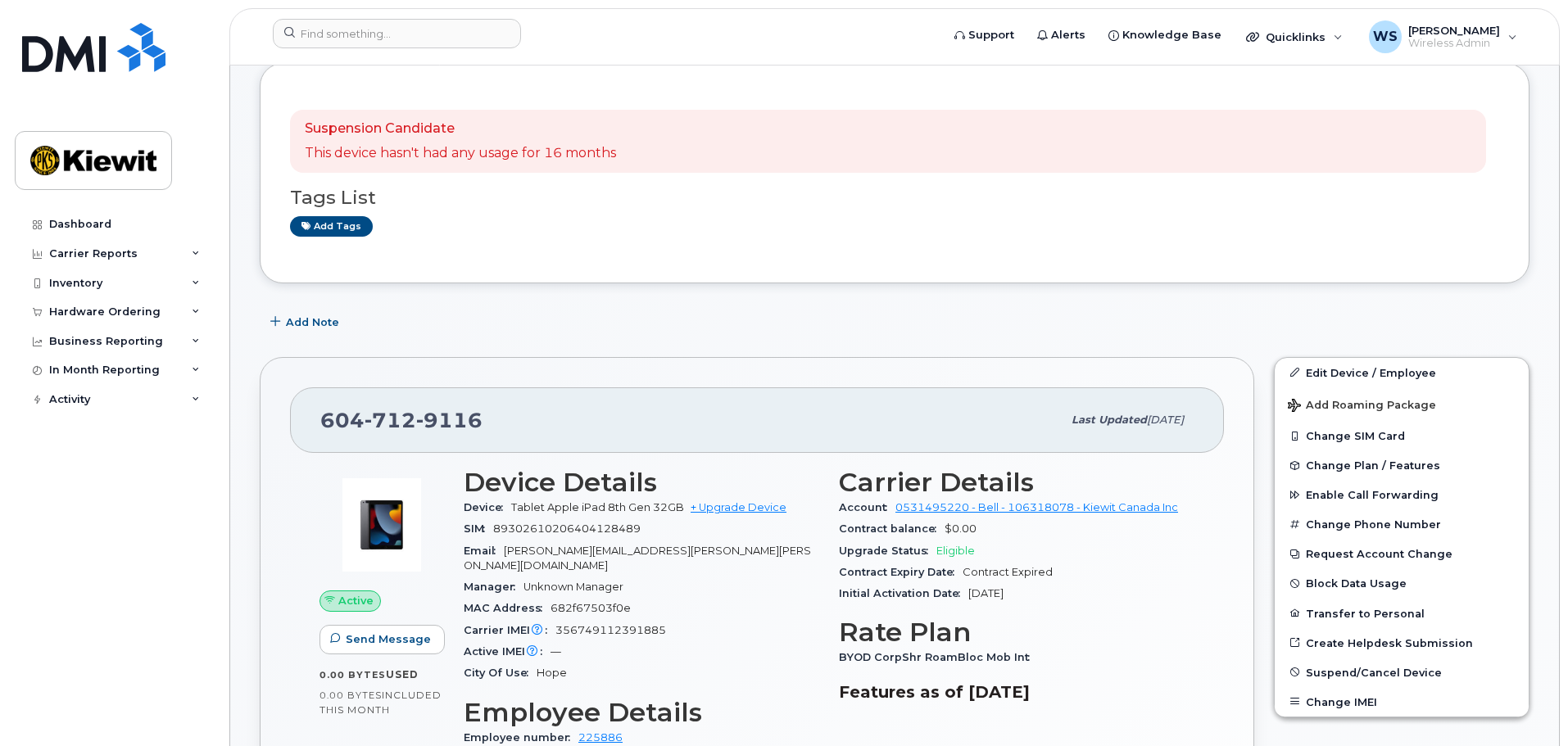
scroll to position [409, 0]
